Goal: Task Accomplishment & Management: Complete application form

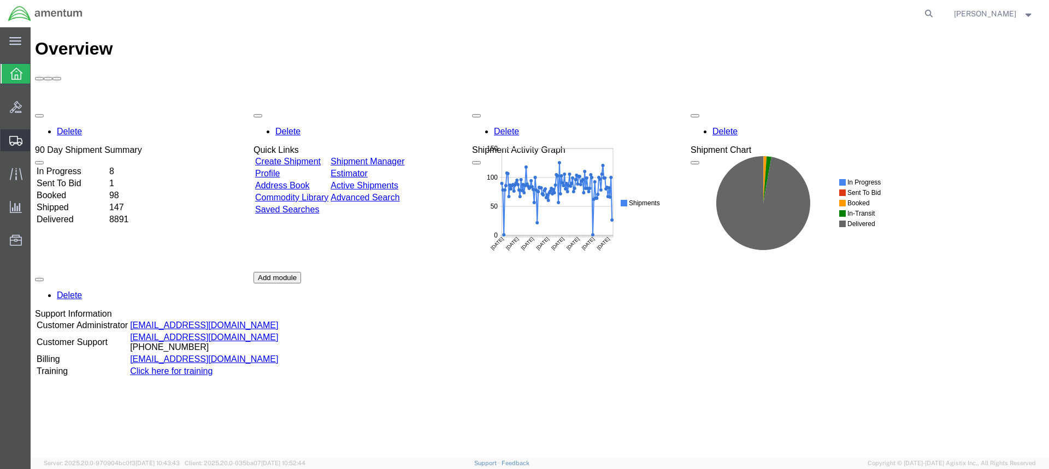
click at [15, 138] on icon at bounding box center [15, 141] width 13 height 10
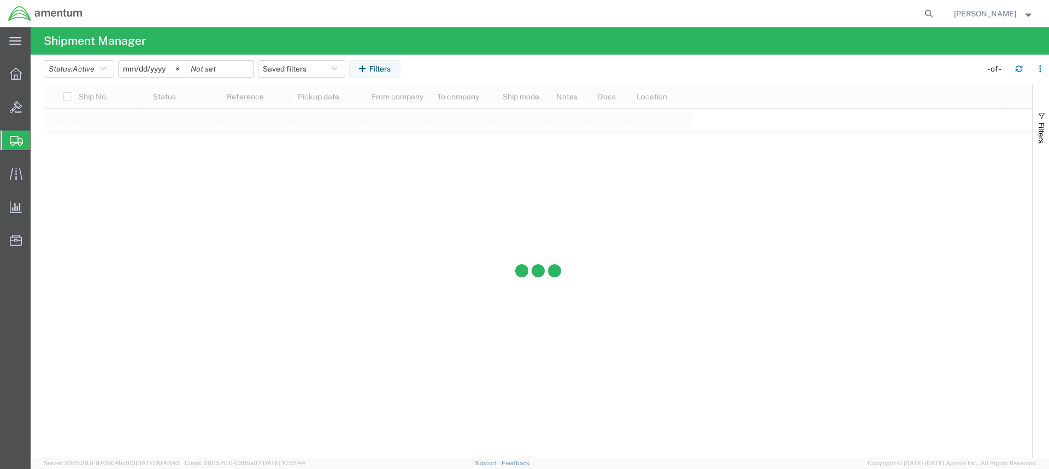
click at [0, 0] on span "Create from Template" at bounding box center [0, 0] width 0 height 0
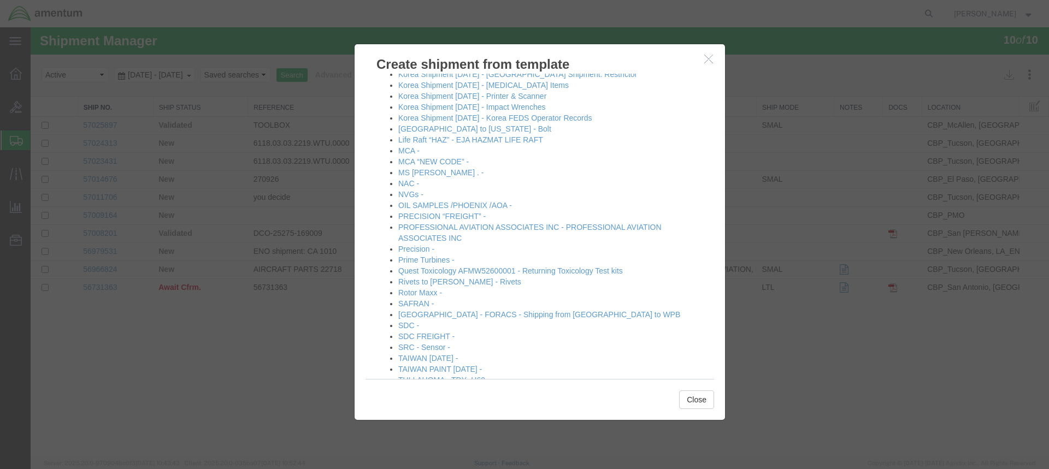
scroll to position [632, 0]
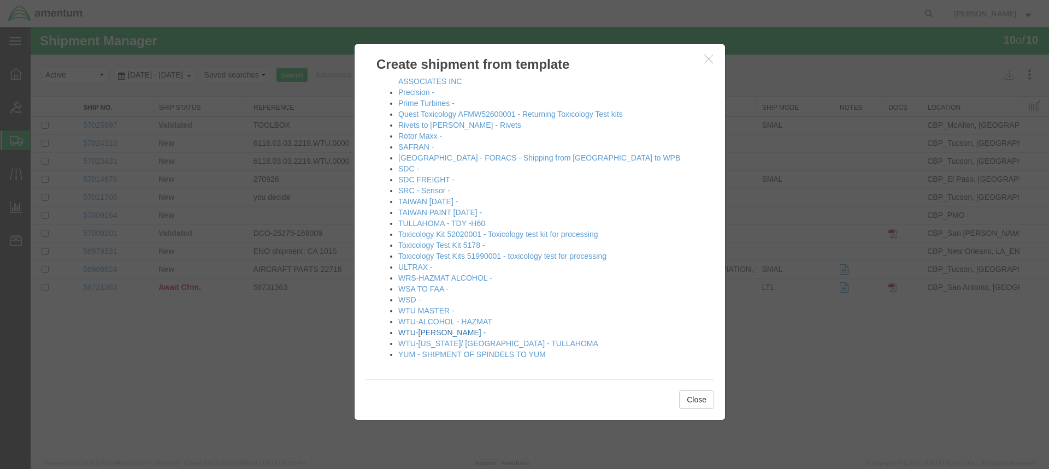
click at [432, 332] on link "WTU-ALVARO -" at bounding box center [441, 332] width 87 height 9
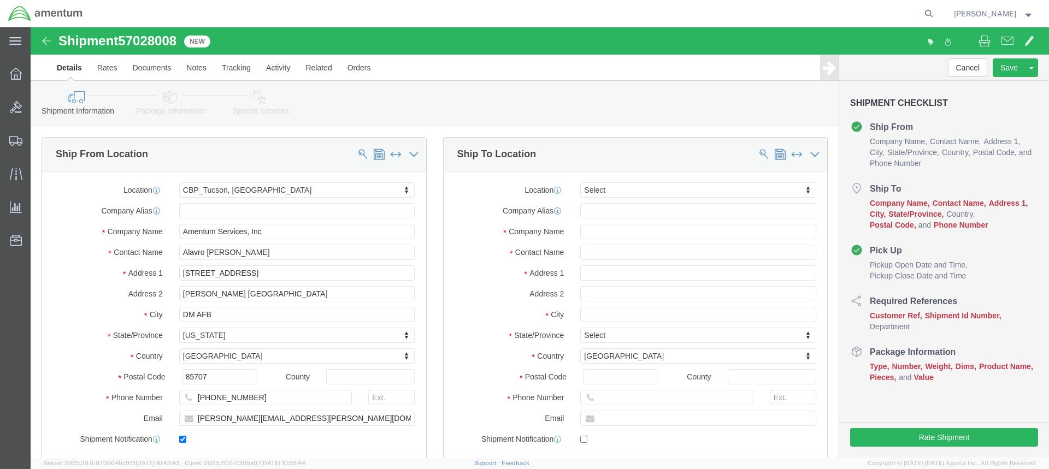
select select "49949"
select select
type input "elp"
select select "49939"
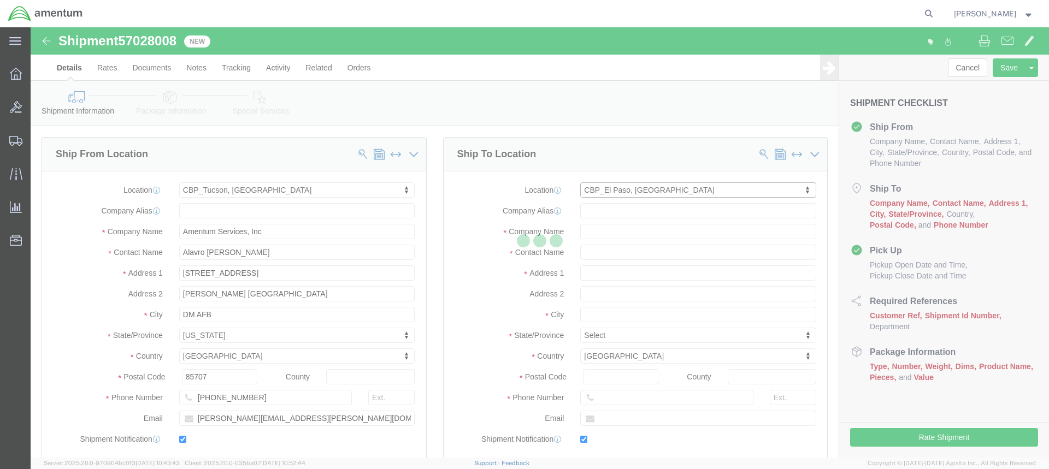
type input "Amentum Services, Inc"
type input "Noel Arrieta"
type input "6812 Northrop Rd"
type input "El Paso"
type input "79925"
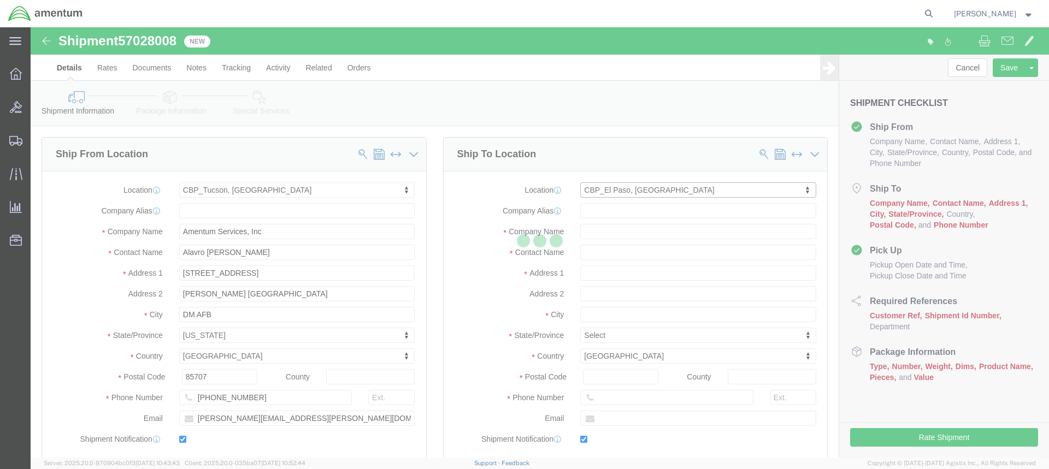
type input "915-782-2218"
type input "noel.j.arrieta@associates.cbp.dhs.gov"
checkbox input "true"
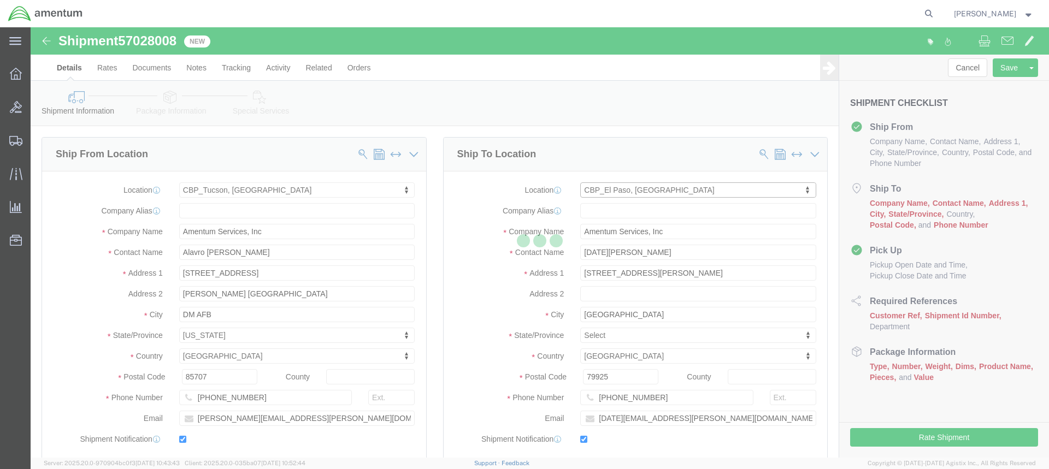
select select "TX"
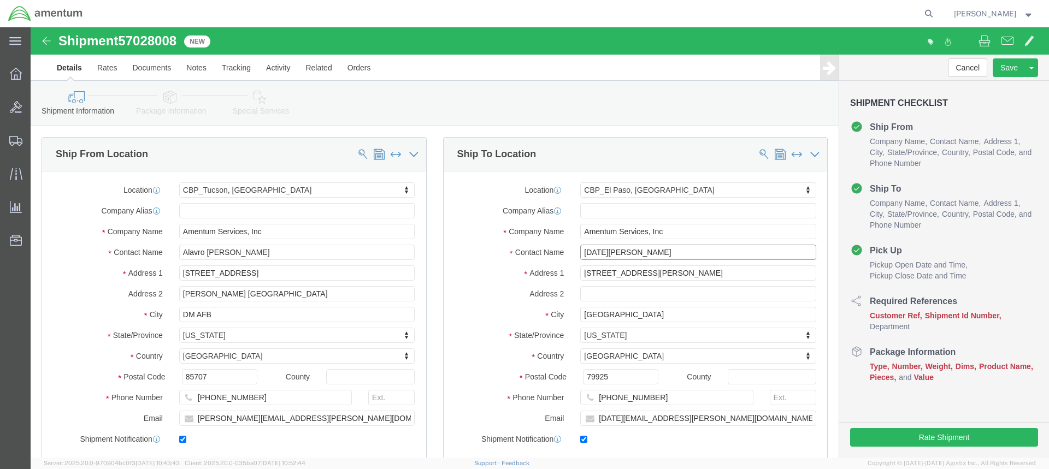
drag, startPoint x: 603, startPoint y: 228, endPoint x: 540, endPoint y: 228, distance: 63.4
click div "Noel Arrieta"
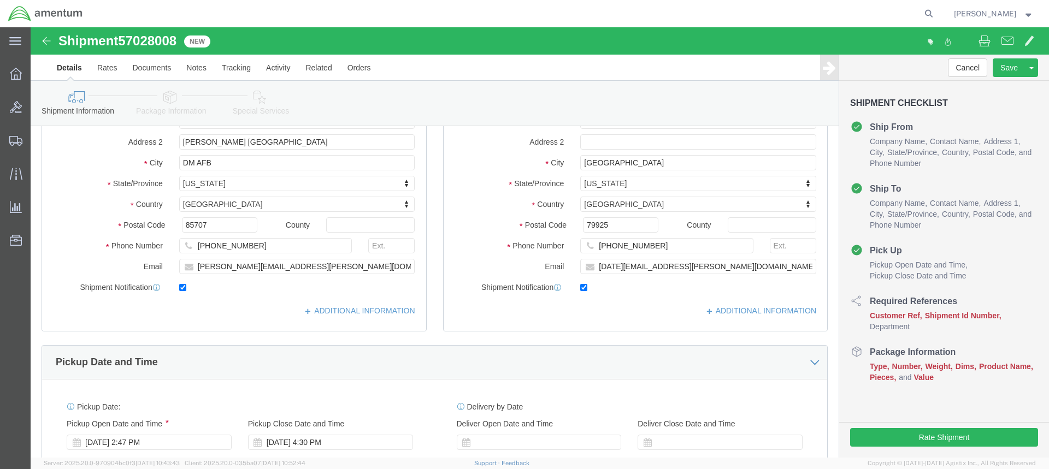
scroll to position [164, 0]
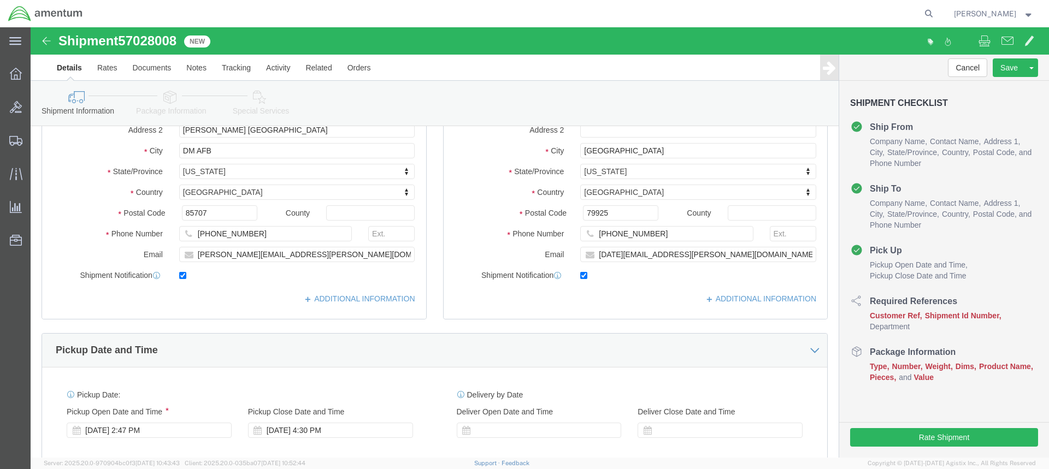
type input "ADRIAN RODRIGUEZ"
click input "noel.j.arrieta@associates.cbp.dhs.gov"
drag, startPoint x: 703, startPoint y: 227, endPoint x: 558, endPoint y: 232, distance: 144.9
click input "noel.j.arrieta@associates.cbp.dhs.gov"
paste input "adrian.rodriguezjr"
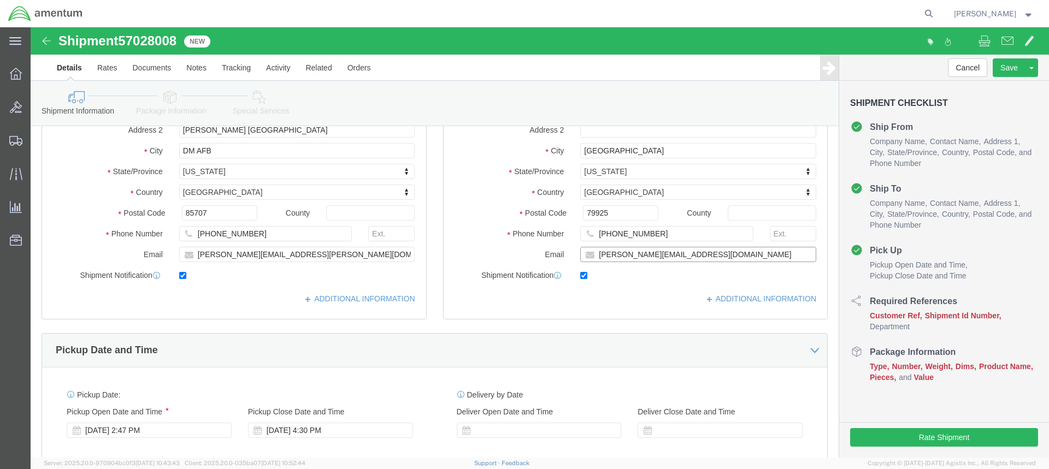
type input "adrian.rodriguezjr@associates.cbp.dhs.gov"
click input "915-782-2218"
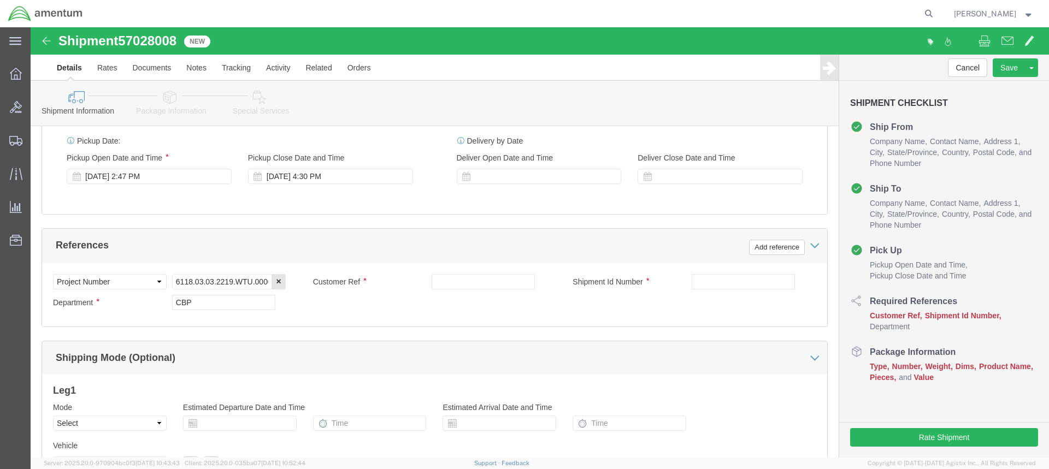
scroll to position [437, 0]
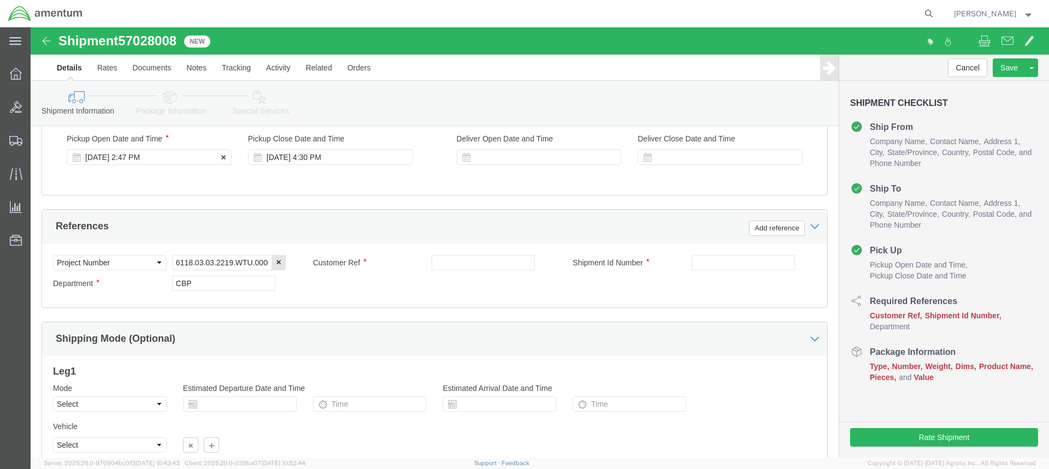
type input "915-775-7041"
click div "Oct 03 2025 2:47 PM"
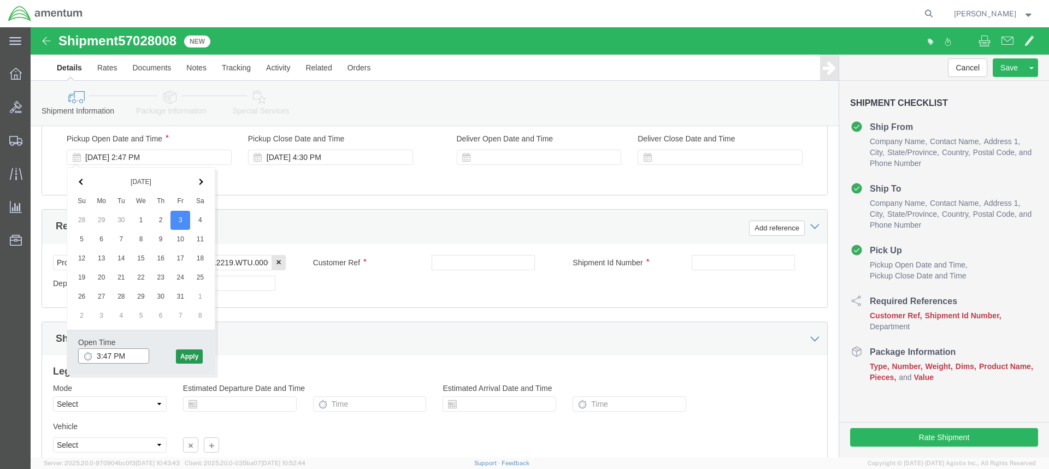
type input "3:47 PM"
click button "Apply"
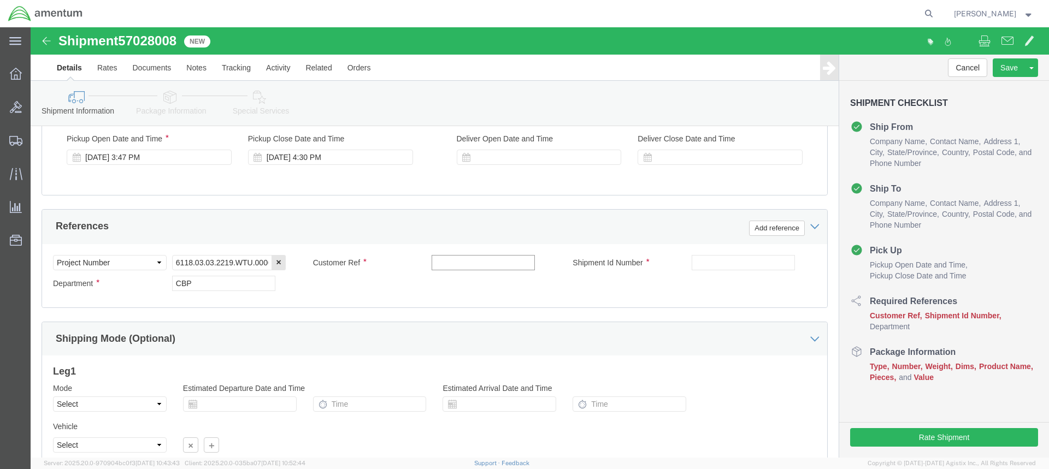
click input "text"
type input "530-008616"
click input "text"
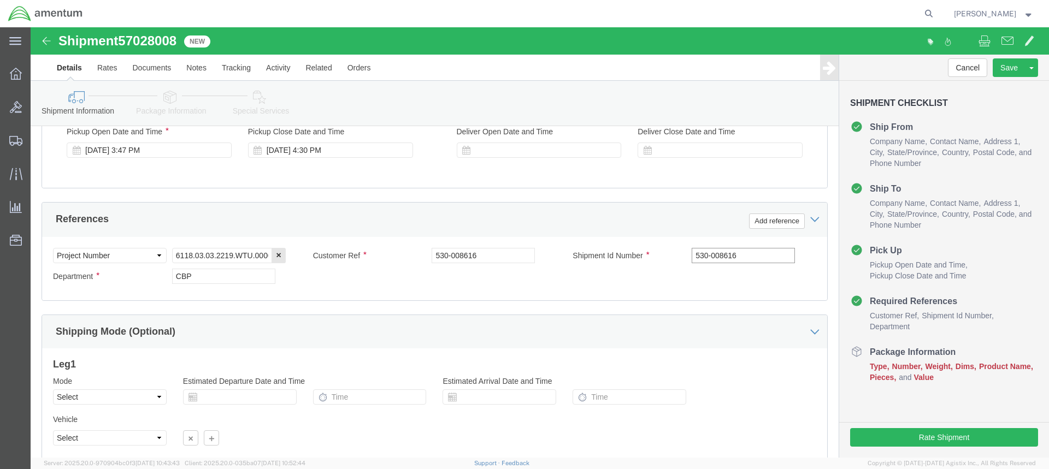
scroll to position [528, 0]
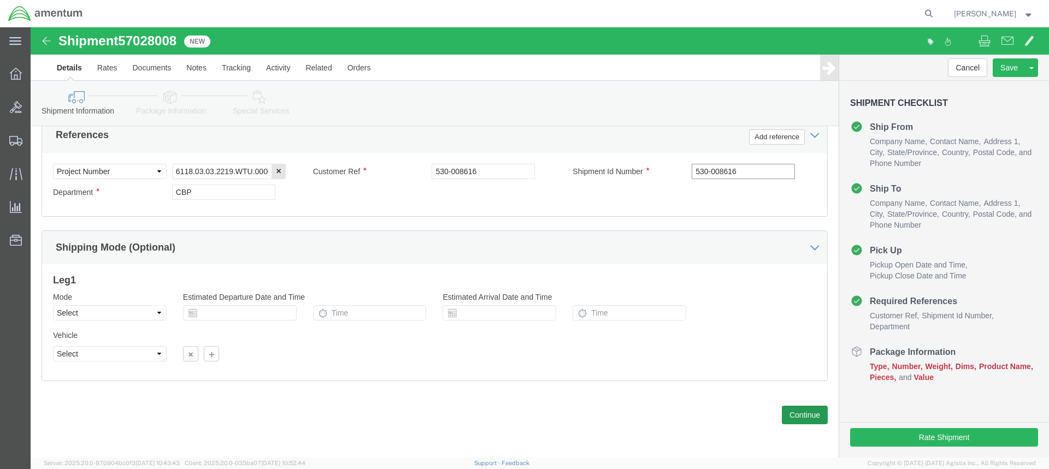
type input "530-008616"
click button "Continue"
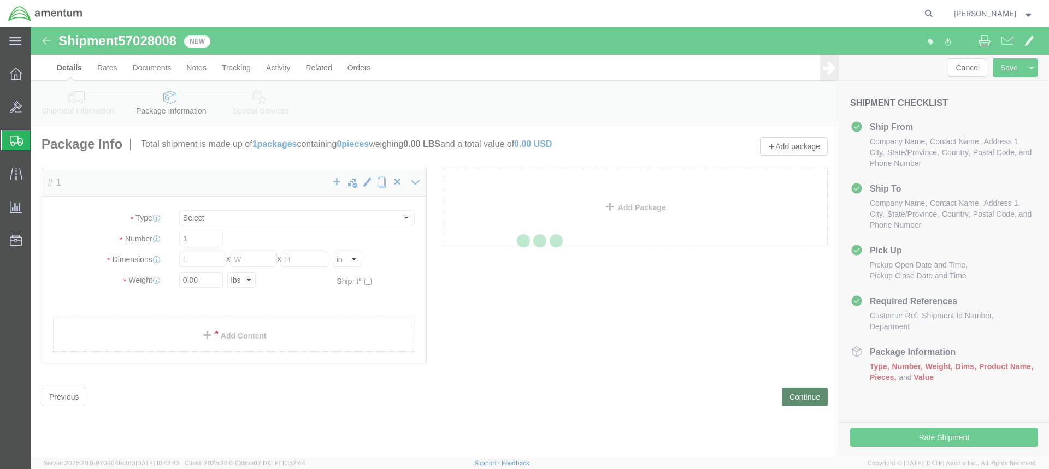
select select "CBOX"
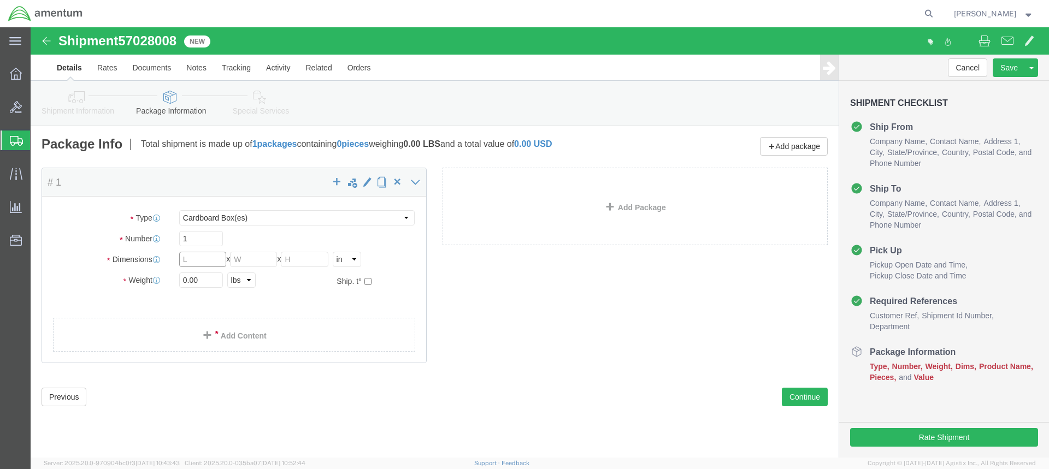
click input "text"
type input "10"
type input "11"
click input "0.00"
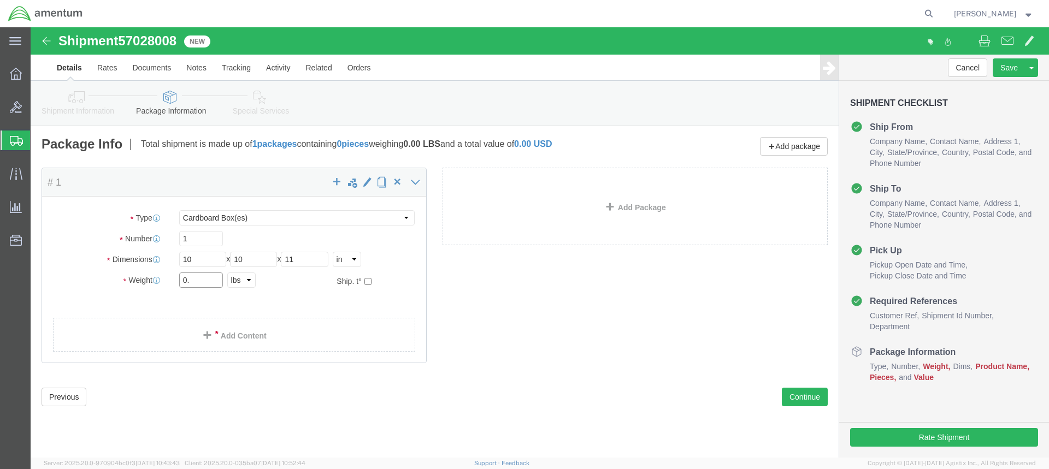
type input "0"
type input "3.00"
click link "Add Content"
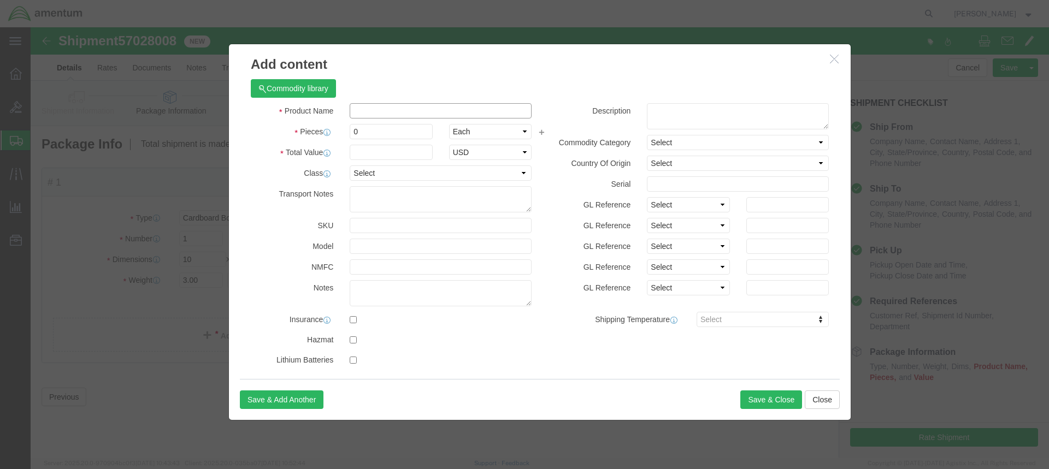
click input "text"
type input "BULT LIGHT"
click input "0"
type input "2"
click input "text"
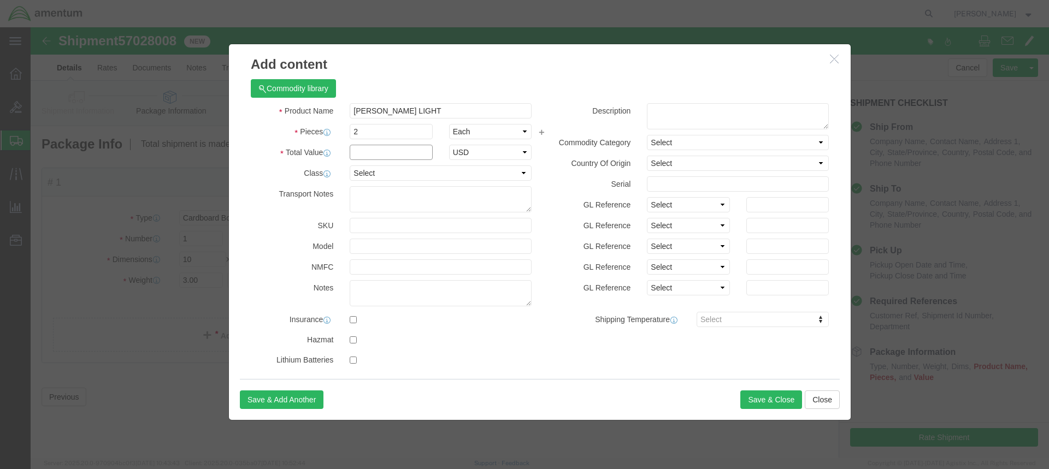
click input "text"
type input "48.33"
click button "Save & Close"
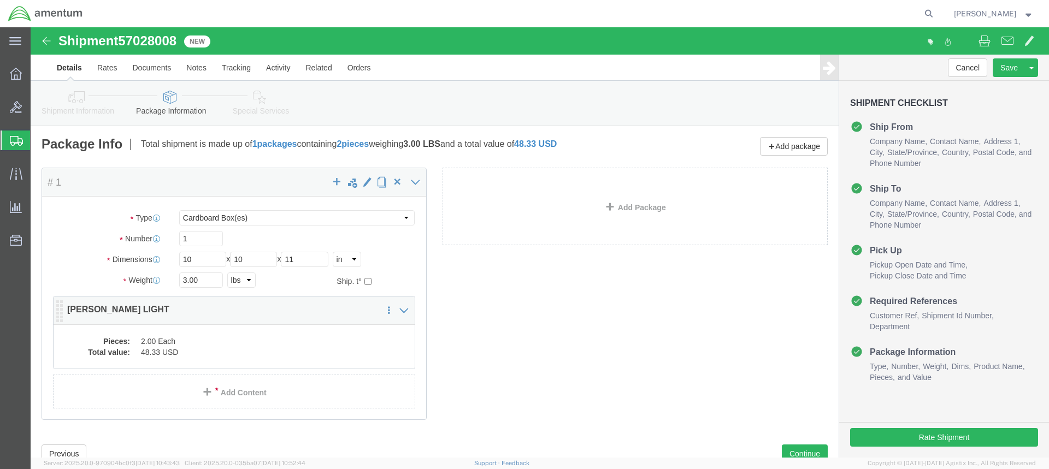
click dd "2.00 Each"
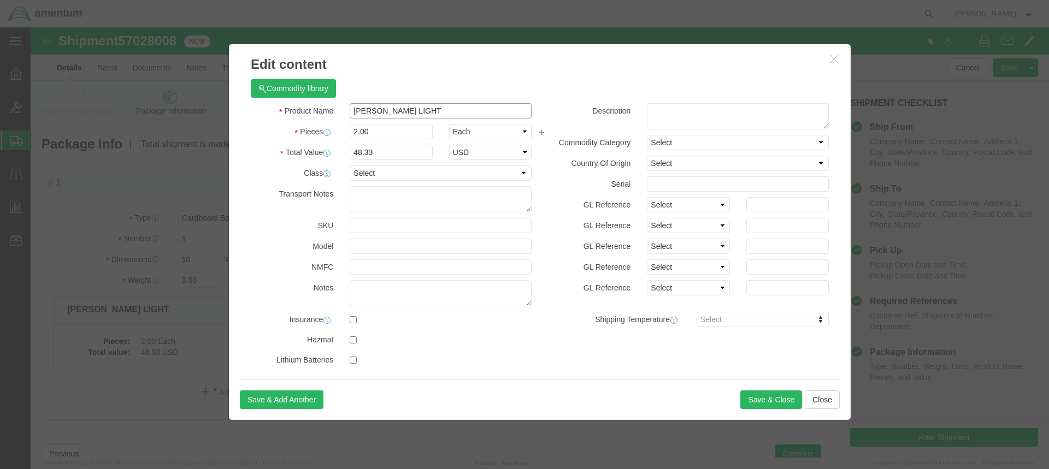
click input "BULT LIGHT"
type input "B"
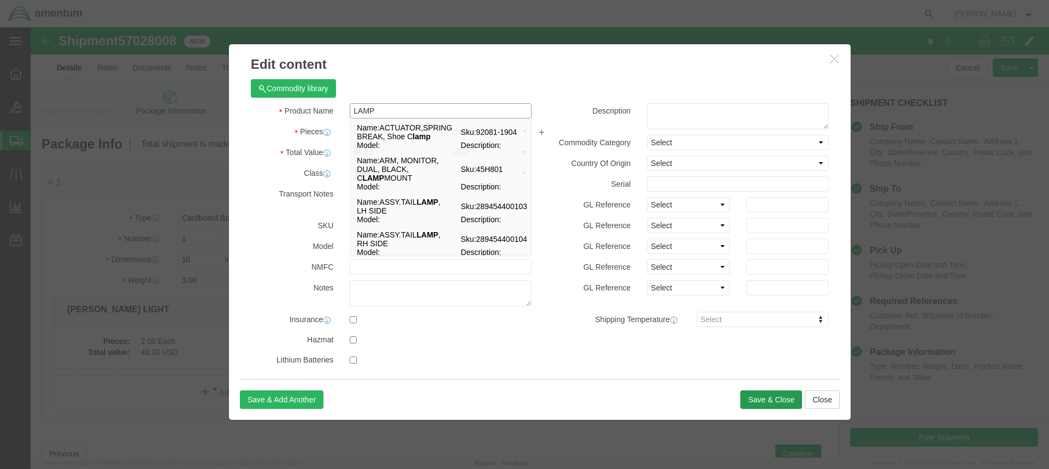
type input "LAMP"
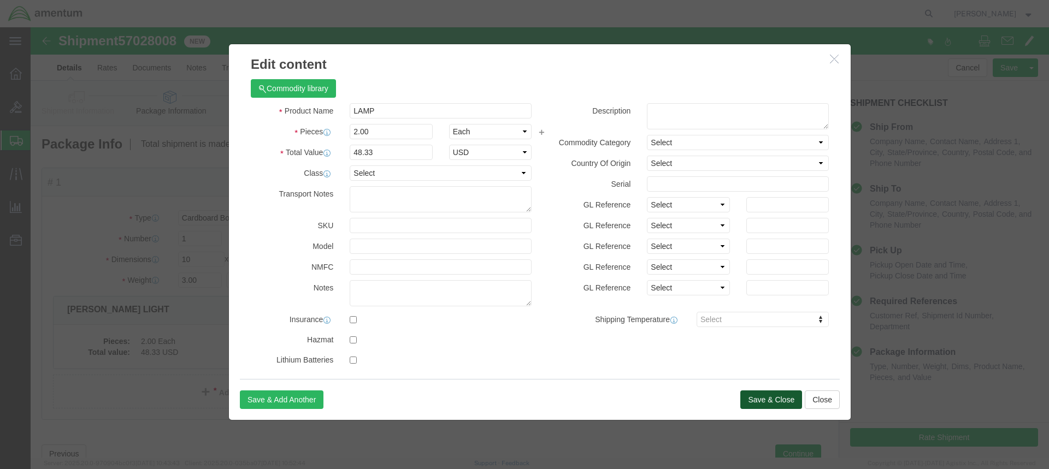
click button "Save & Close"
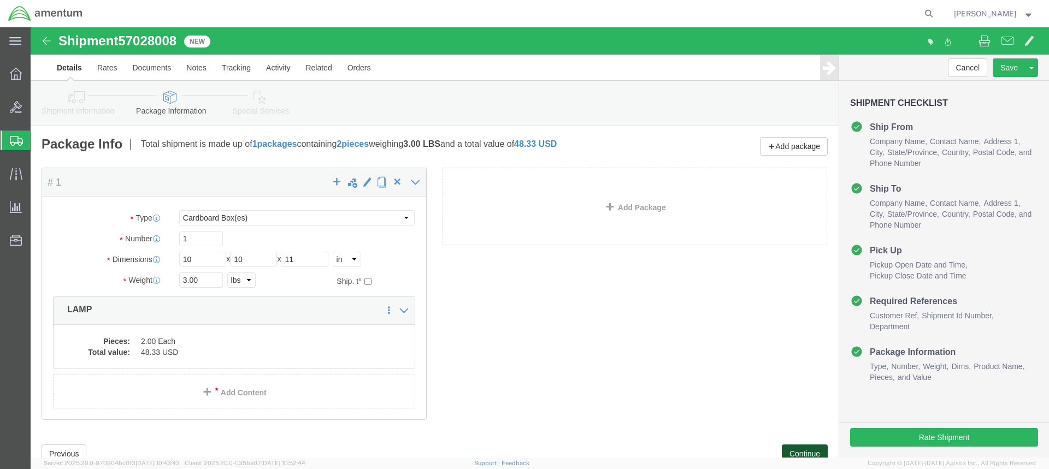
click button "Continue"
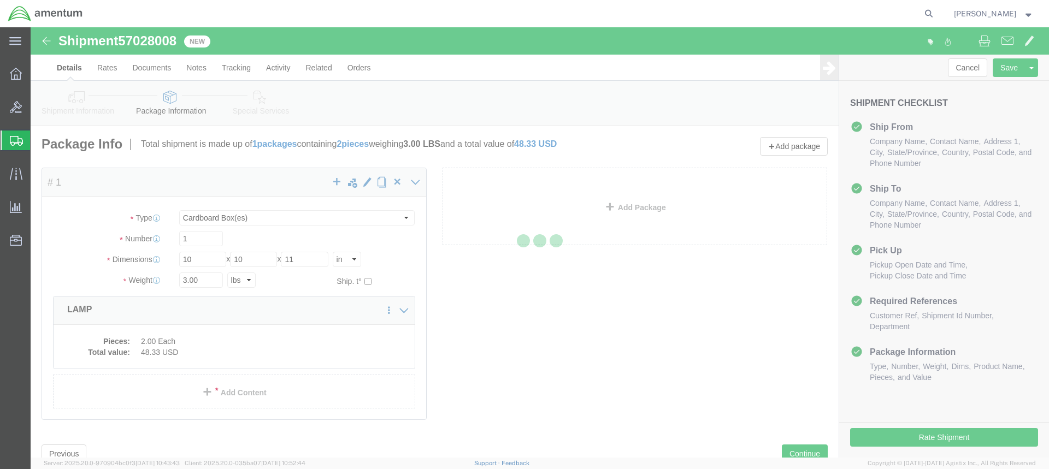
select select
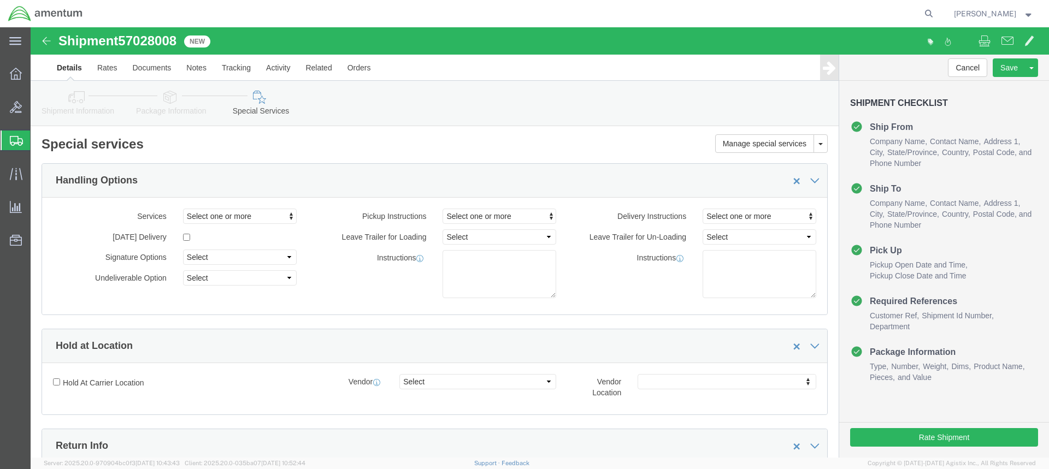
select select "DEPARTMENT"
click button "Rate Shipment"
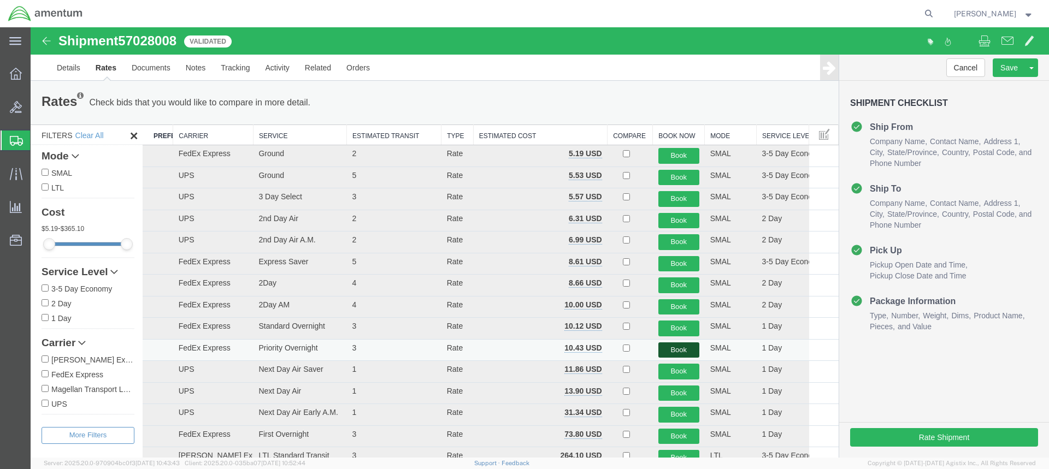
click at [668, 350] on button "Book" at bounding box center [678, 351] width 41 height 16
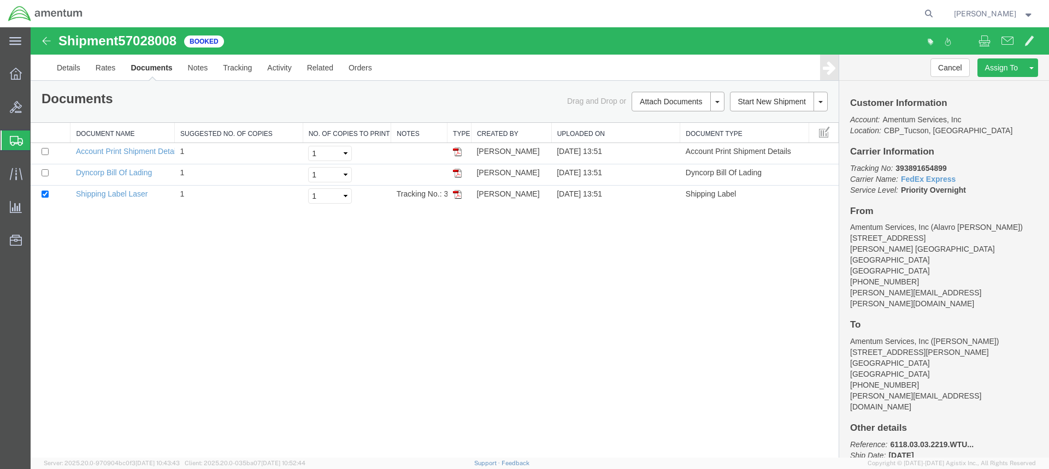
drag, startPoint x: 457, startPoint y: 195, endPoint x: 746, endPoint y: 232, distance: 291.4
click at [457, 195] on img at bounding box center [457, 194] width 9 height 9
